Goal: Task Accomplishment & Management: Complete application form

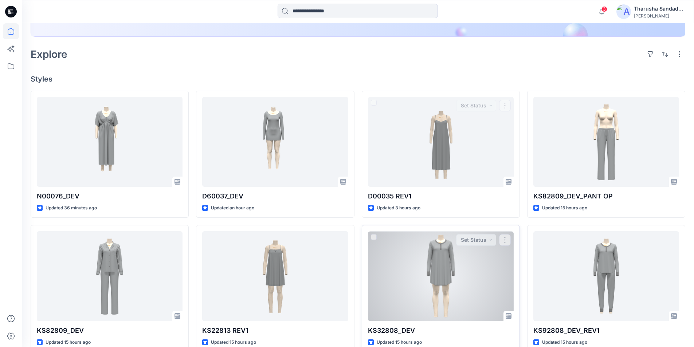
scroll to position [182, 0]
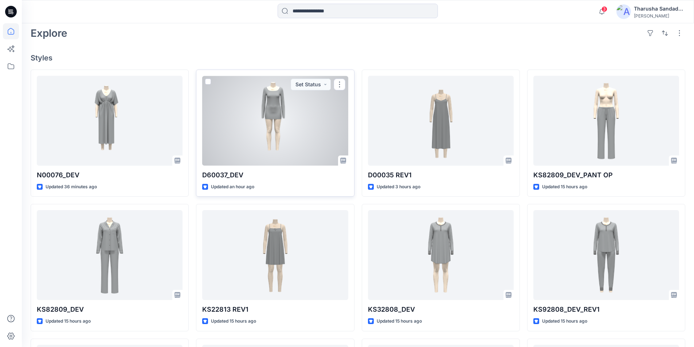
click at [259, 142] on div at bounding box center [275, 121] width 146 height 90
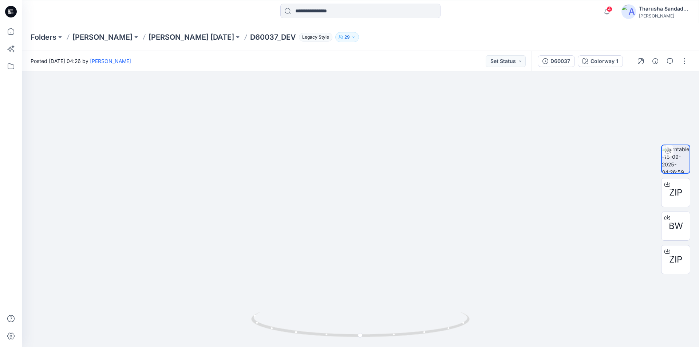
click at [10, 10] on icon at bounding box center [11, 9] width 4 height 0
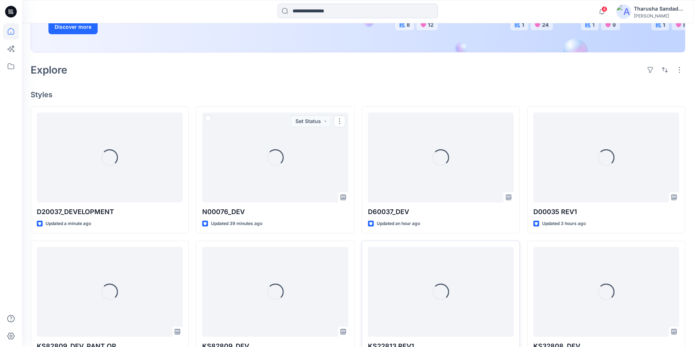
scroll to position [146, 0]
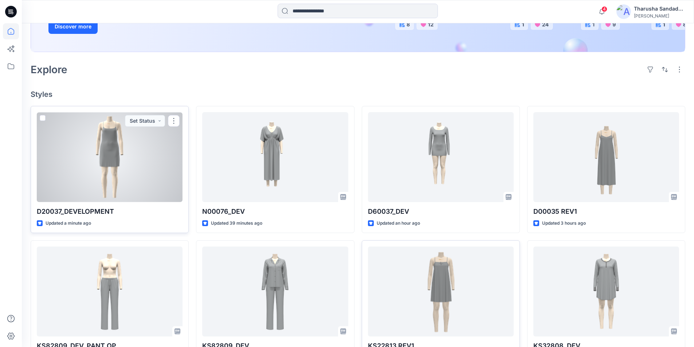
click at [143, 166] on div at bounding box center [110, 157] width 146 height 90
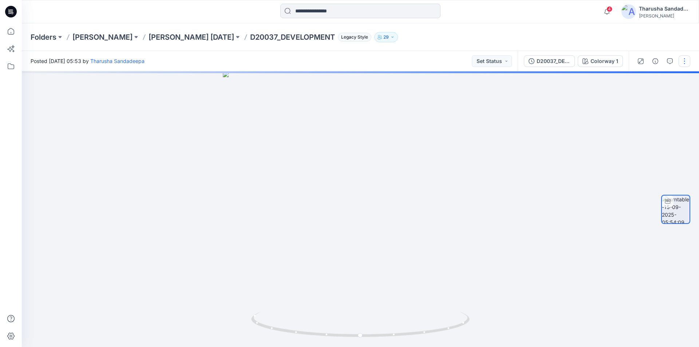
click at [687, 65] on button "button" at bounding box center [685, 61] width 12 height 12
click at [648, 79] on button "Edit" at bounding box center [654, 77] width 67 height 13
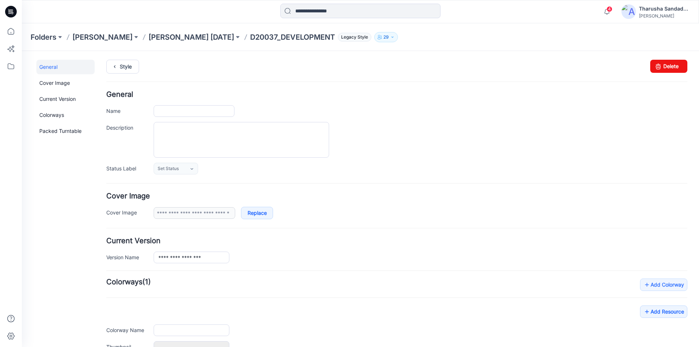
type input "**********"
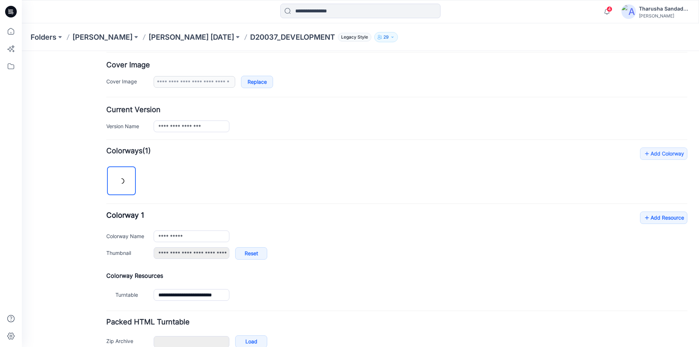
scroll to position [146, 0]
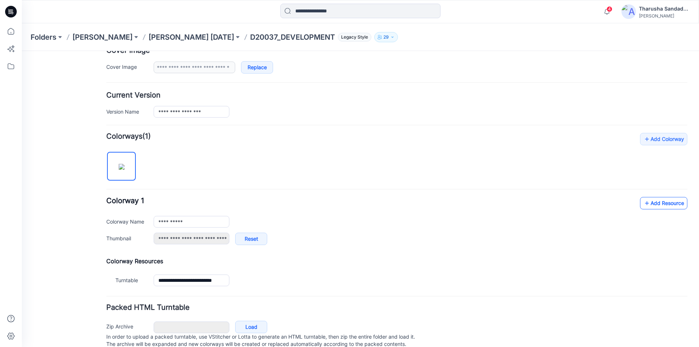
click at [662, 205] on link "Add Resource" at bounding box center [663, 203] width 47 height 12
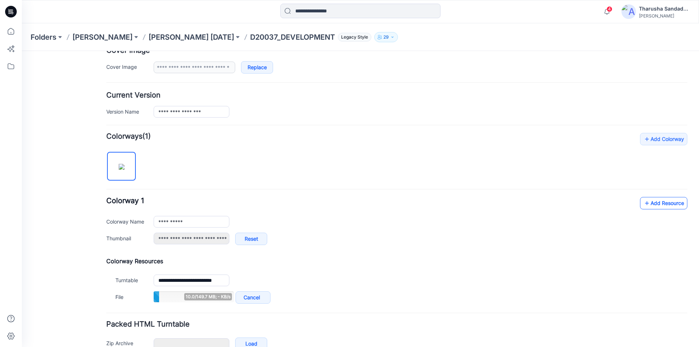
click at [648, 204] on link "Add Resource" at bounding box center [663, 203] width 47 height 12
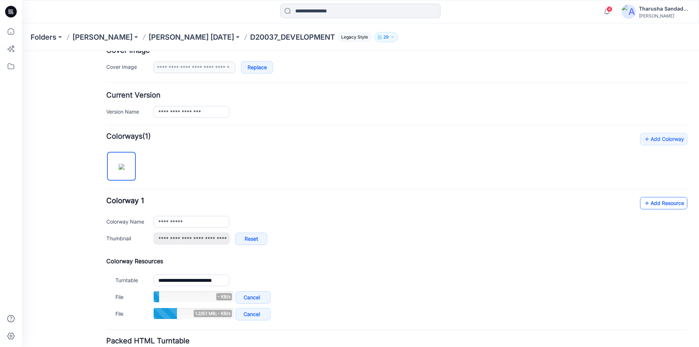
click at [654, 202] on link "Add Resource" at bounding box center [663, 203] width 47 height 12
click at [669, 204] on link "Add Resource" at bounding box center [663, 203] width 47 height 12
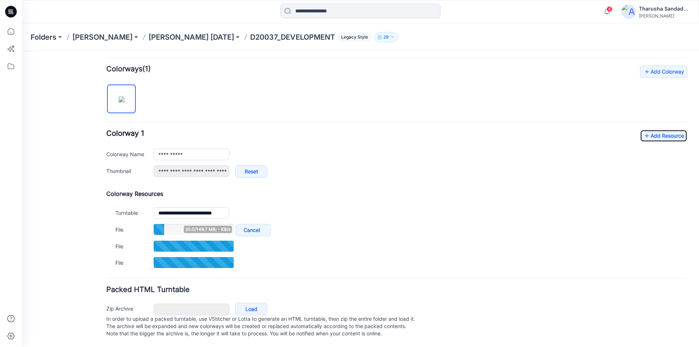
scroll to position [220, 0]
click at [661, 130] on link "Add Resource" at bounding box center [663, 136] width 47 height 12
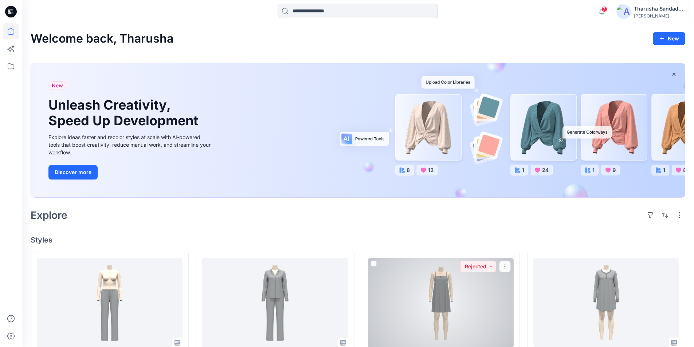
click at [466, 289] on div at bounding box center [441, 303] width 146 height 90
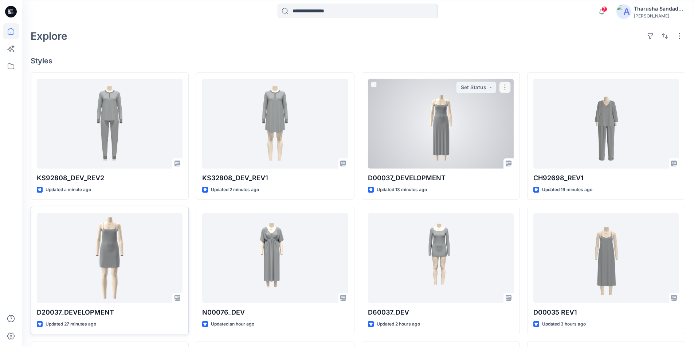
scroll to position [182, 0]
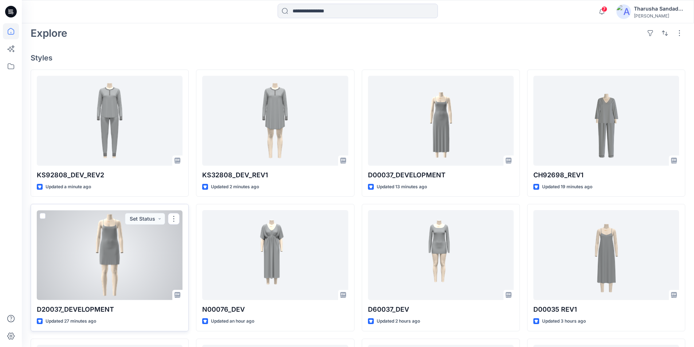
click at [86, 240] on div at bounding box center [110, 255] width 146 height 90
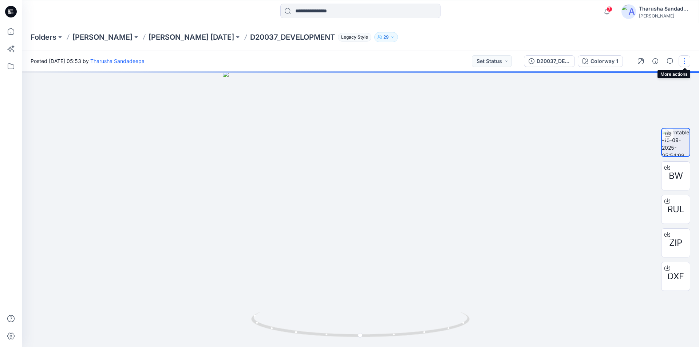
click at [687, 61] on button "button" at bounding box center [685, 61] width 12 height 12
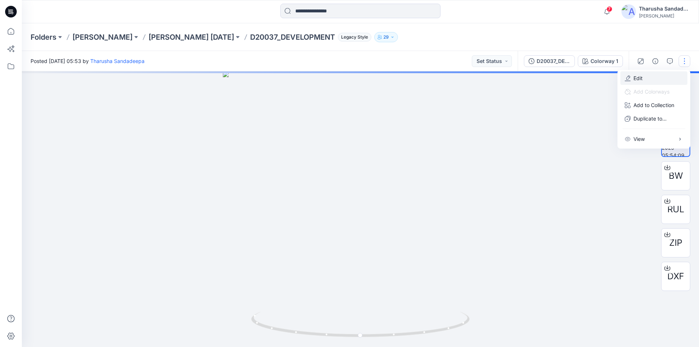
click at [653, 78] on button "Edit" at bounding box center [654, 77] width 67 height 13
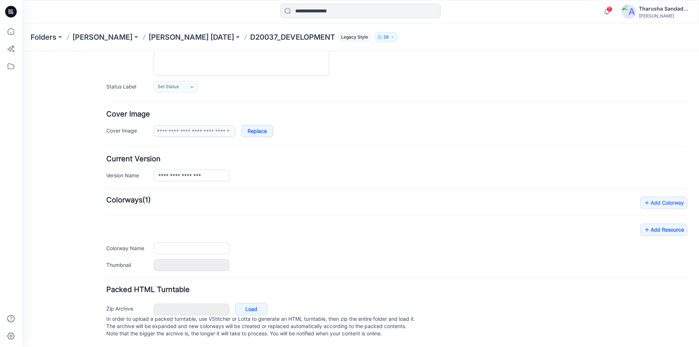
type input "**********"
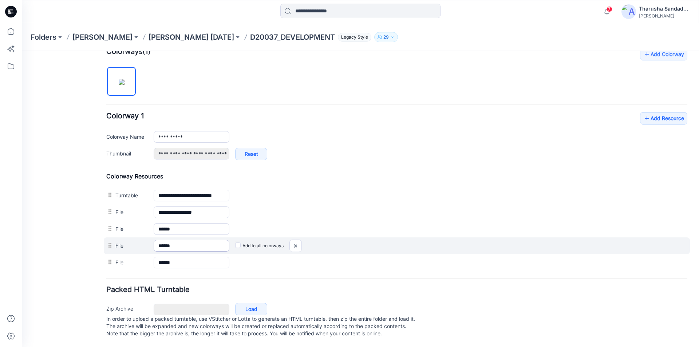
scroll to position [238, 0]
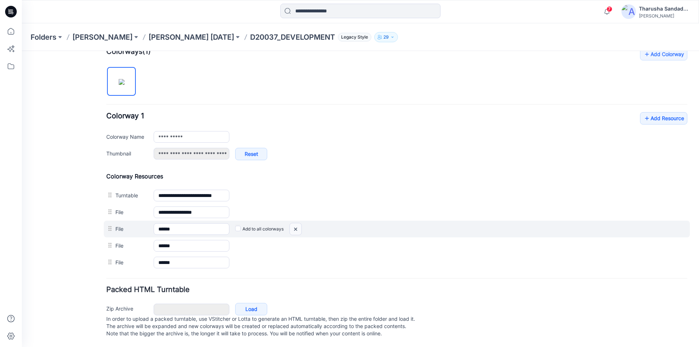
drag, startPoint x: 298, startPoint y: 220, endPoint x: 410, endPoint y: 89, distance: 172.6
click at [298, 223] on img at bounding box center [296, 229] width 12 height 12
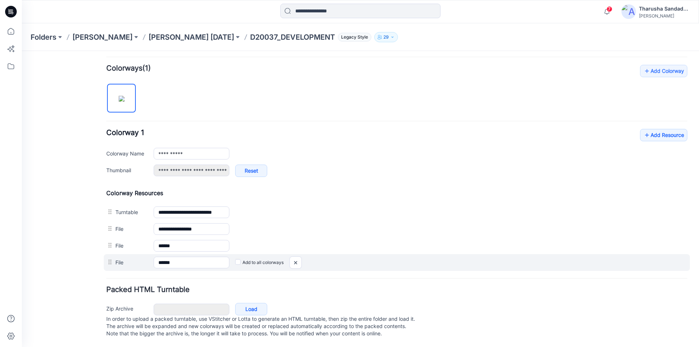
scroll to position [221, 0]
click at [296, 257] on img at bounding box center [296, 263] width 12 height 12
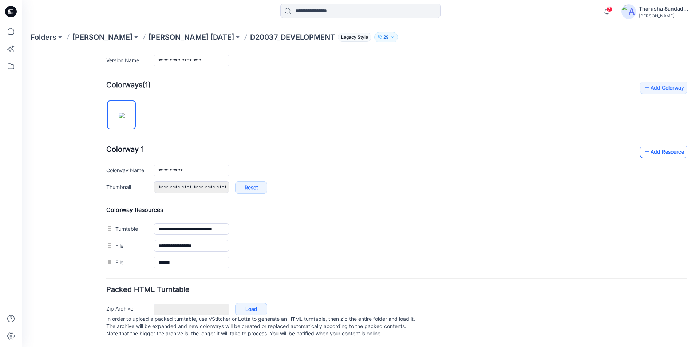
click at [651, 146] on link "Add Resource" at bounding box center [663, 152] width 47 height 12
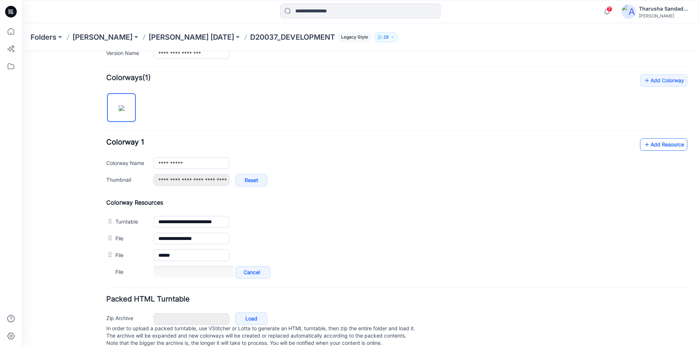
click at [666, 143] on link "Add Resource" at bounding box center [663, 144] width 47 height 12
click at [653, 145] on link "Add Resource" at bounding box center [663, 144] width 47 height 12
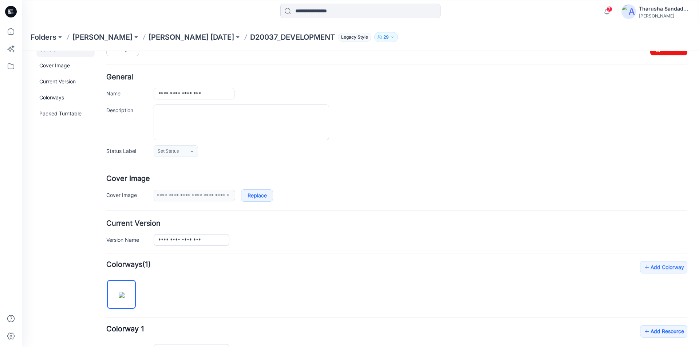
scroll to position [0, 0]
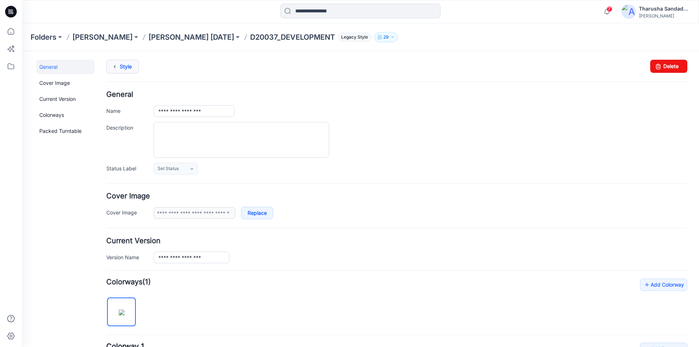
click at [131, 68] on link "Style" at bounding box center [122, 67] width 33 height 14
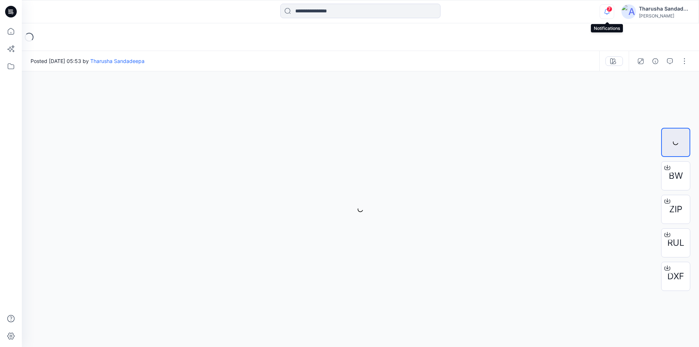
click at [605, 8] on icon "button" at bounding box center [607, 11] width 14 height 15
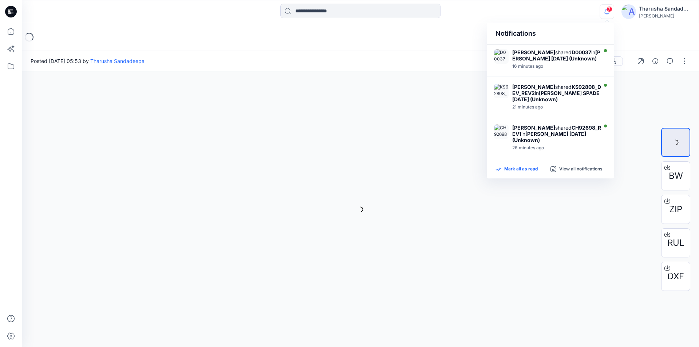
click at [525, 170] on p "Mark all as read" at bounding box center [522, 169] width 34 height 7
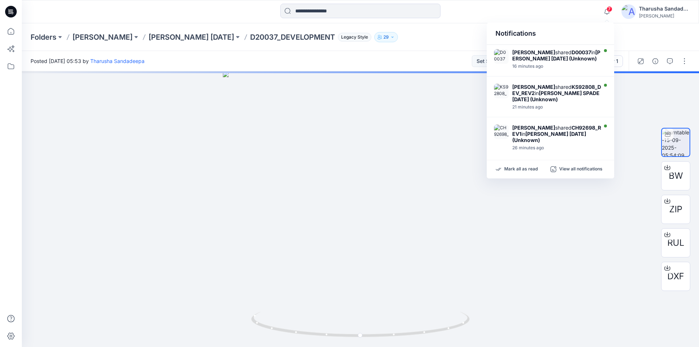
click at [239, 50] on div "Folders [PERSON_NAME] [PERSON_NAME] KARAN [DATE] D20037_DEVELOPMENT Legacy Styl…" at bounding box center [361, 37] width 678 height 28
